Goal: Answer question/provide support

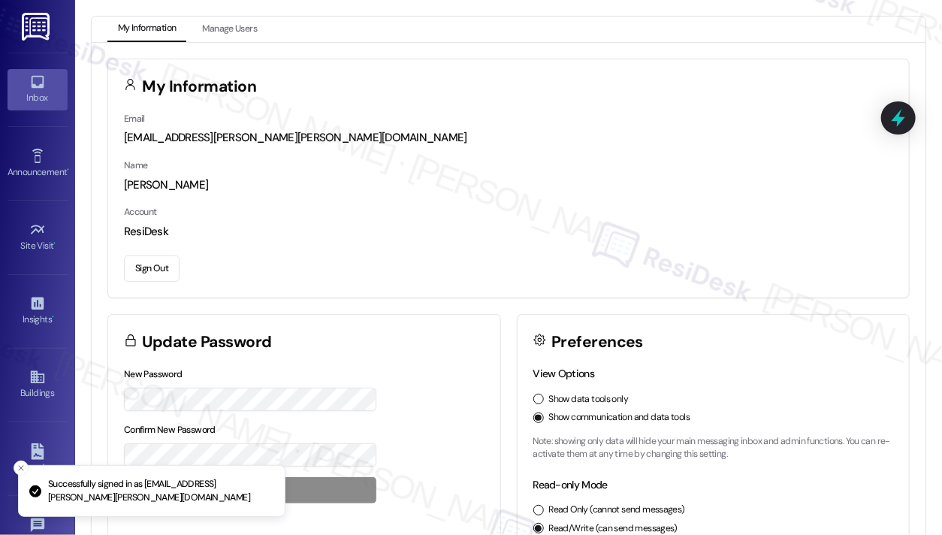
click at [50, 92] on div "Inbox" at bounding box center [37, 97] width 75 height 15
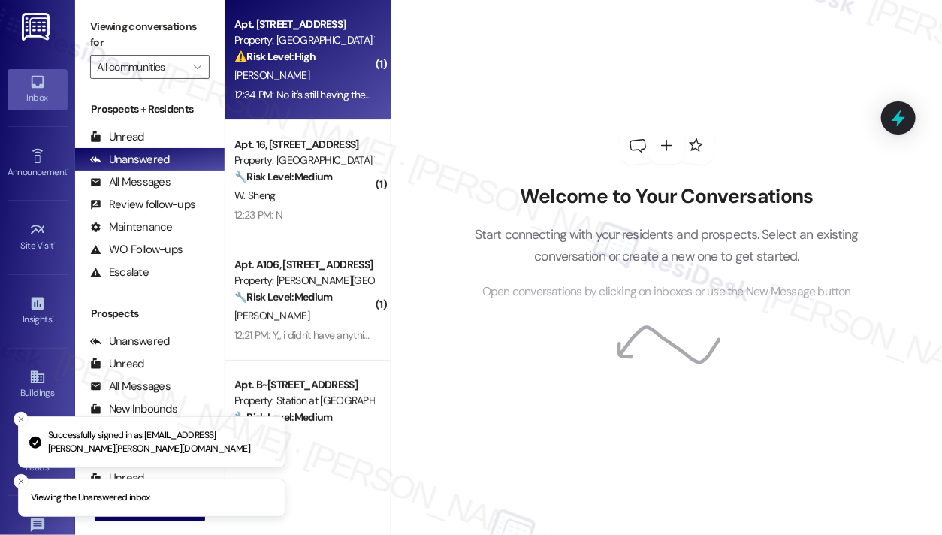
click at [331, 65] on div "⚠️ Risk Level: High The resident indicates that a previously submitted maintena…" at bounding box center [303, 57] width 139 height 16
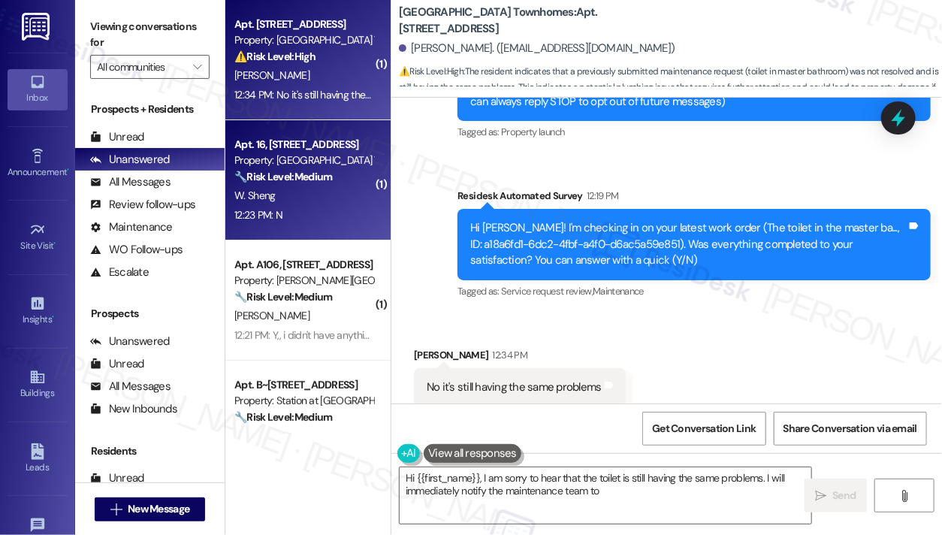
scroll to position [250, 0]
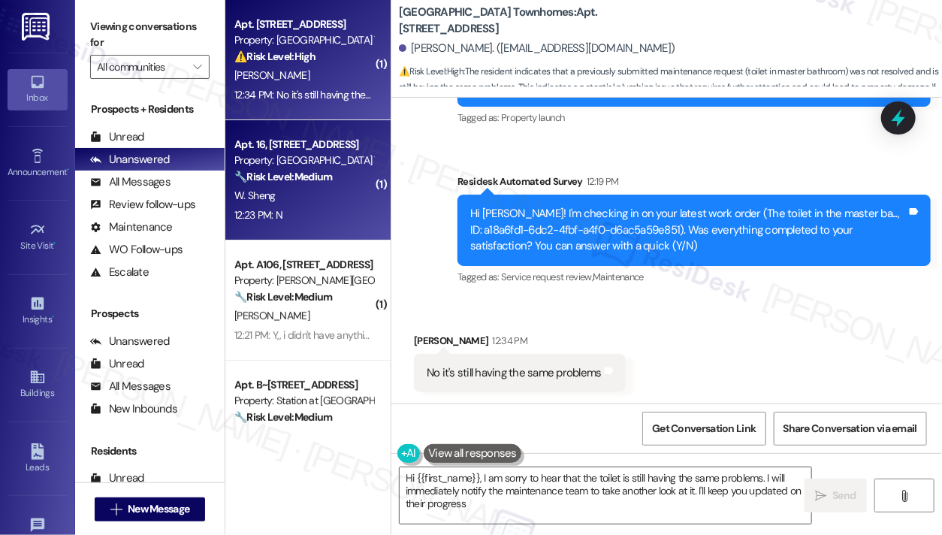
type textarea "Hi {{first_name}}, I am sorry to hear that the toilet is still having the same …"
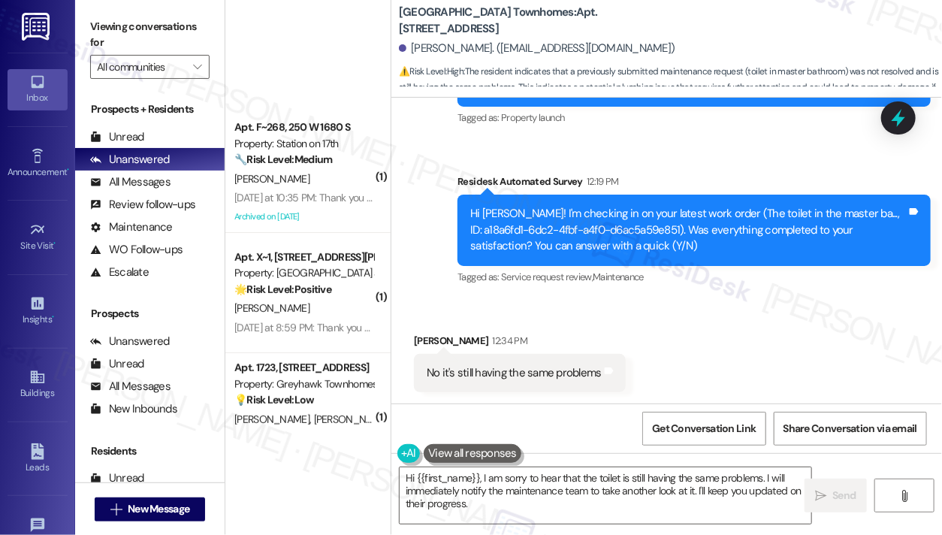
scroll to position [2697, 0]
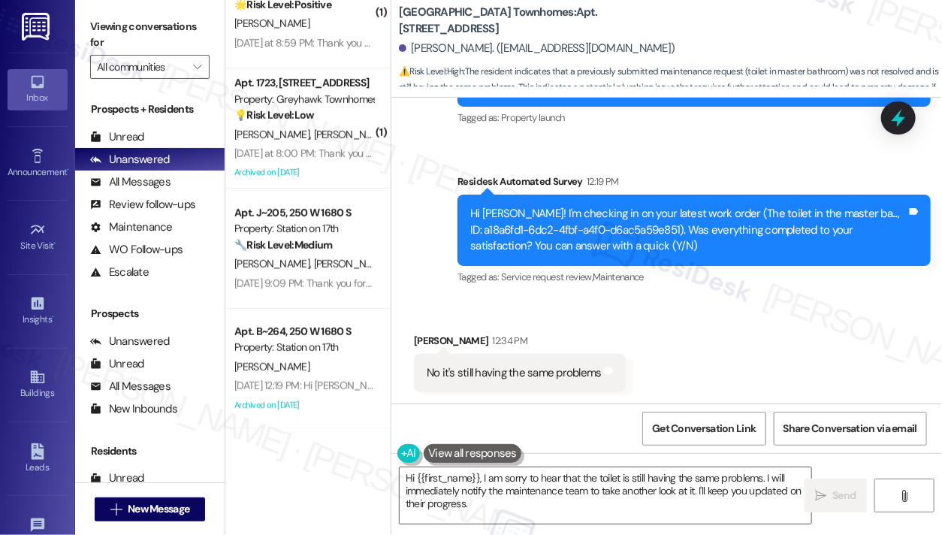
click at [605, 242] on div "Hi [PERSON_NAME]! I'm checking in on your latest work order (The toilet in the …" at bounding box center [688, 230] width 437 height 48
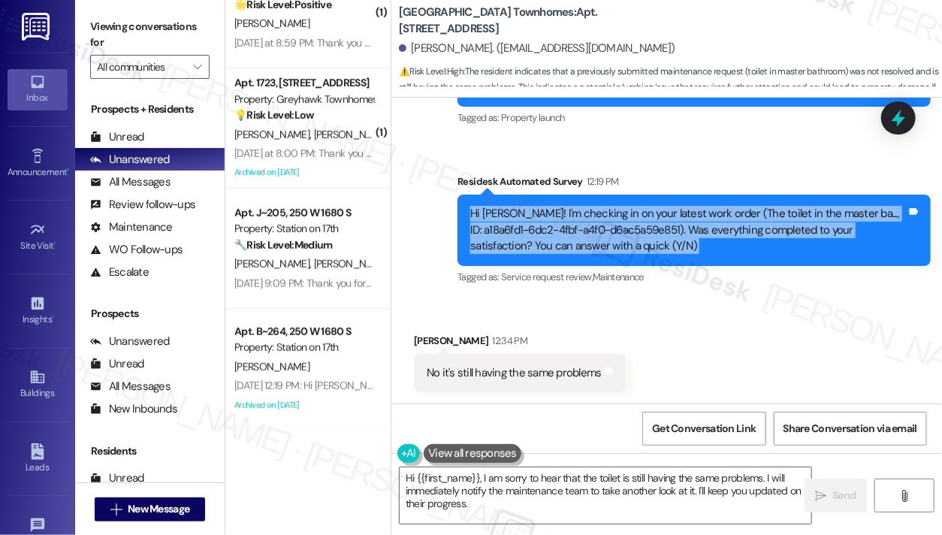
click at [606, 241] on div "Hi [PERSON_NAME]! I'm checking in on your latest work order (The toilet in the …" at bounding box center [688, 230] width 437 height 48
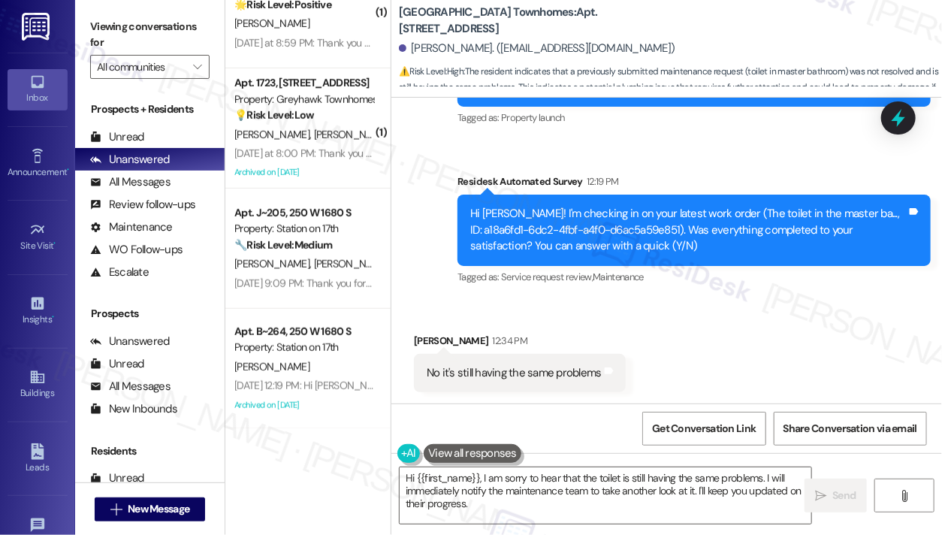
click at [433, 19] on b "[GEOGRAPHIC_DATA] Townhomes: Apt. [STREET_ADDRESS]" at bounding box center [549, 21] width 301 height 32
click at [523, 18] on b "[GEOGRAPHIC_DATA] Townhomes: Apt. [STREET_ADDRESS]" at bounding box center [549, 21] width 301 height 32
click at [150, 26] on label "Viewing conversations for" at bounding box center [150, 35] width 120 height 40
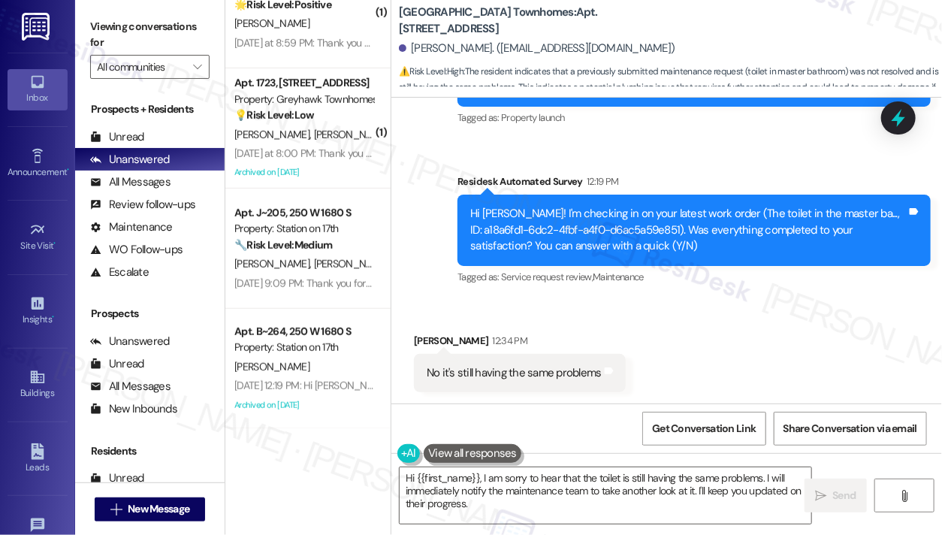
click at [664, 206] on div "Hi [PERSON_NAME]! I'm checking in on your latest work order (The toilet in the …" at bounding box center [688, 230] width 437 height 48
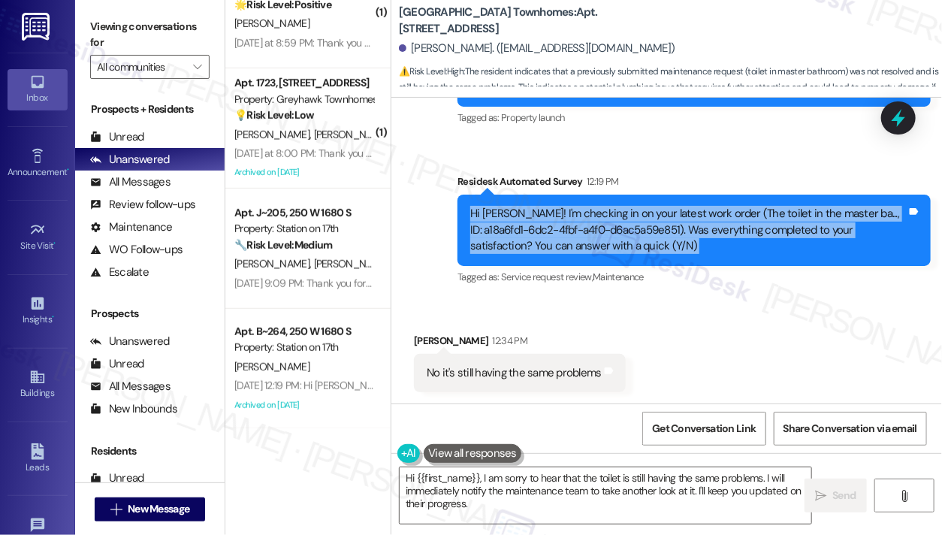
click at [664, 206] on div "Hi [PERSON_NAME]! I'm checking in on your latest work order (The toilet in the …" at bounding box center [688, 230] width 437 height 48
copy div "Hi [PERSON_NAME]! I'm checking in on your latest work order (The toilet in the …"
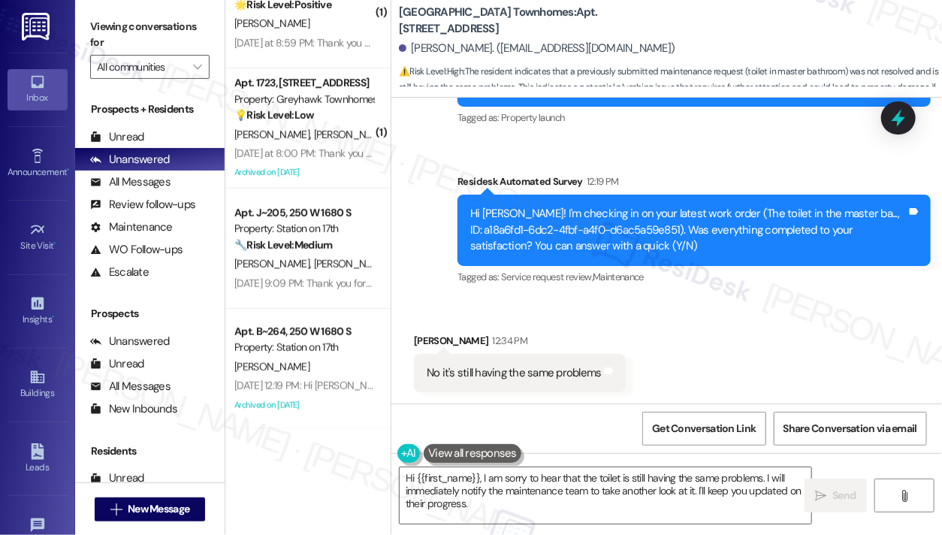
click at [152, 50] on label "Viewing conversations for" at bounding box center [150, 35] width 120 height 40
click at [443, 373] on div "No it's still having the same problems" at bounding box center [514, 373] width 175 height 16
click at [443, 374] on div "No it's still having the same problems" at bounding box center [514, 373] width 175 height 16
copy div "No it's still having the same problems Tags and notes"
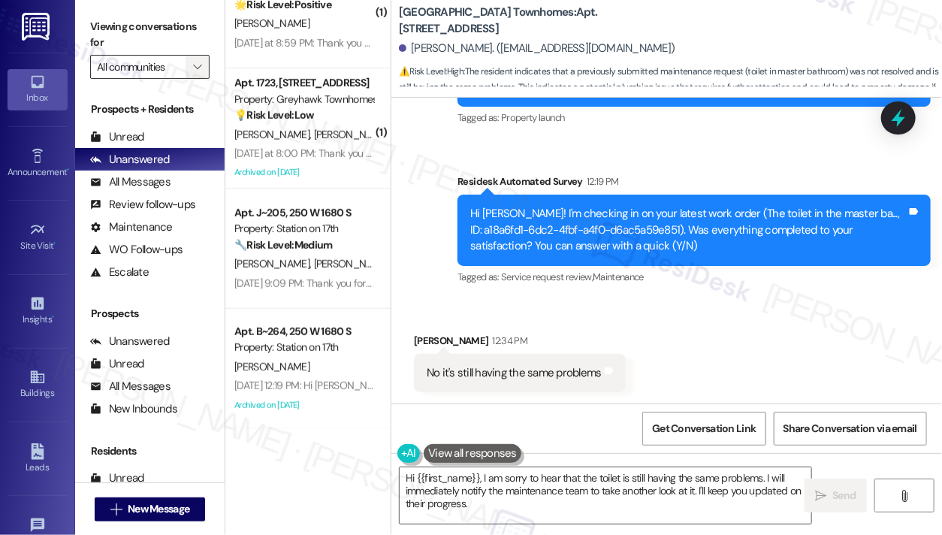
drag, startPoint x: 137, startPoint y: 14, endPoint x: 194, endPoint y: 74, distance: 82.4
click at [137, 13] on div "Viewing conversations for All communities " at bounding box center [150, 47] width 150 height 94
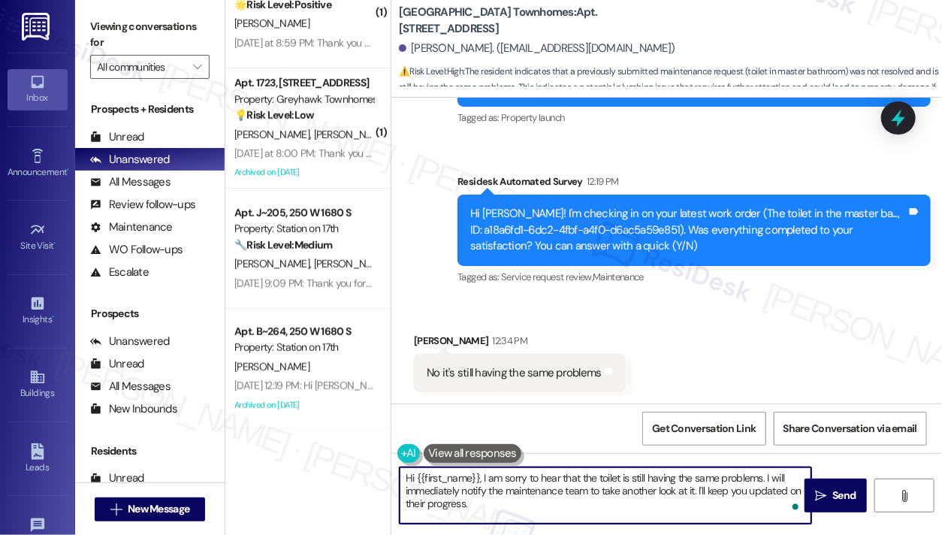
drag, startPoint x: 495, startPoint y: 508, endPoint x: 498, endPoint y: 483, distance: 24.9
click at [498, 483] on textarea "Hi {{first_name}}, I am sorry to hear that the toilet is still having the same …" at bounding box center [606, 495] width 412 height 56
click at [488, 501] on textarea "Hi {{first_name}}, I am sorry to hear that the toilet is still having the same …" at bounding box center [606, 495] width 412 height 56
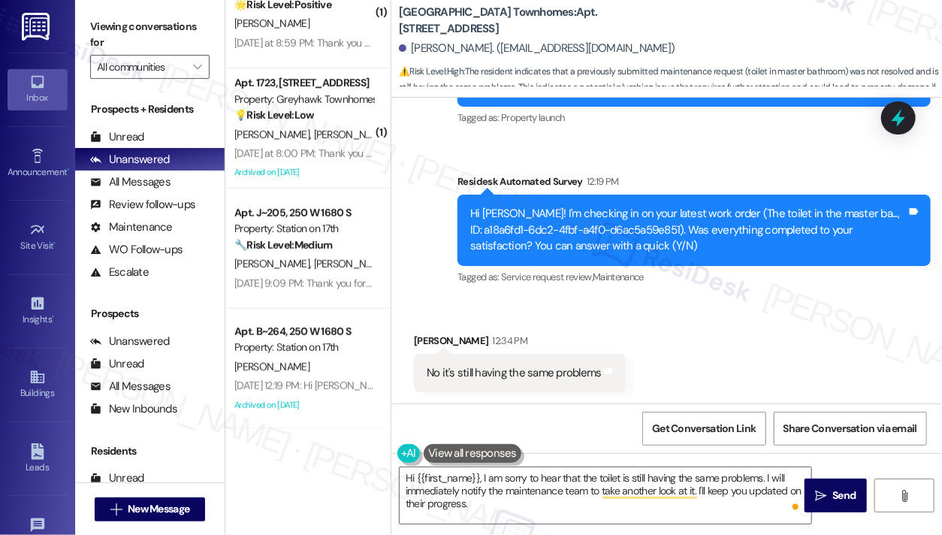
click at [126, 17] on label "Viewing conversations for" at bounding box center [150, 35] width 120 height 40
drag, startPoint x: 695, startPoint y: 23, endPoint x: 597, endPoint y: 22, distance: 98.5
click at [597, 22] on div "[GEOGRAPHIC_DATA] Townhomes: Apt. [STREET_ADDRESS]" at bounding box center [549, 20] width 301 height 19
click at [585, 19] on b "[GEOGRAPHIC_DATA] Townhomes: Apt. [STREET_ADDRESS]" at bounding box center [549, 21] width 301 height 32
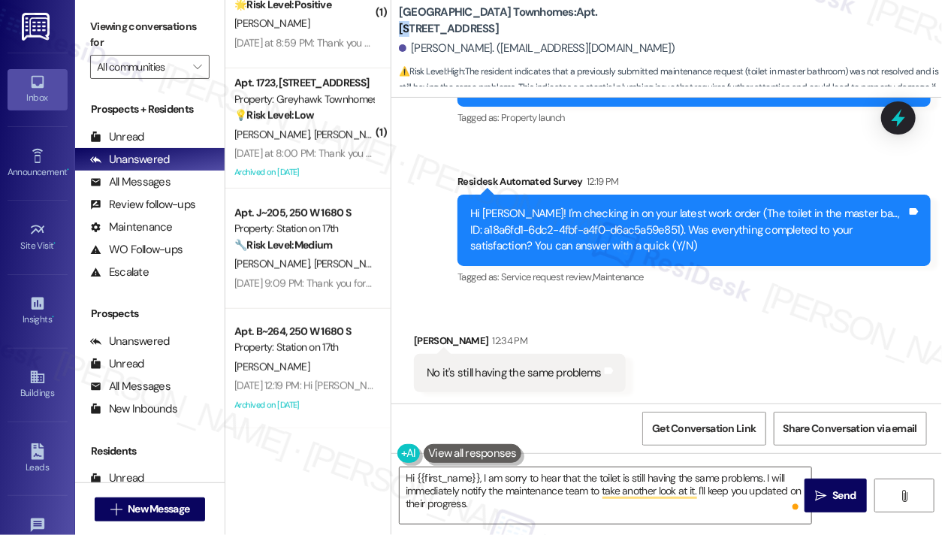
copy b "55"
click at [126, 18] on label "Viewing conversations for" at bounding box center [150, 35] width 120 height 40
